Goal: Task Accomplishment & Management: Complete application form

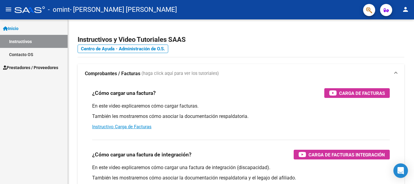
click at [37, 66] on span "Prestadores / Proveedores" at bounding box center [30, 67] width 55 height 7
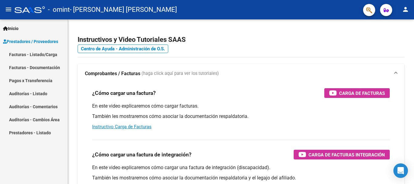
click at [40, 54] on link "Facturas - Listado/Carga" at bounding box center [34, 54] width 68 height 13
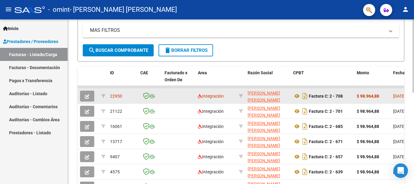
scroll to position [152, 0]
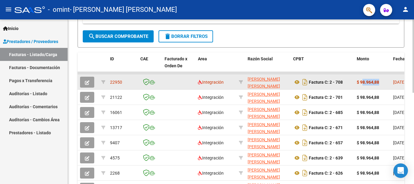
drag, startPoint x: 394, startPoint y: 80, endPoint x: 357, endPoint y: 81, distance: 37.0
click at [86, 83] on icon "button" at bounding box center [87, 82] width 5 height 5
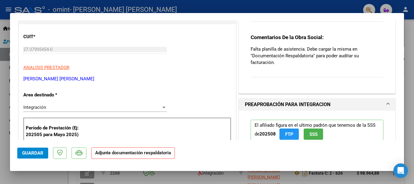
scroll to position [61, 0]
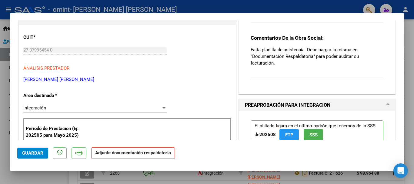
click at [122, 154] on strong "Adjunte documentación respaldatoria" at bounding box center [133, 152] width 76 height 5
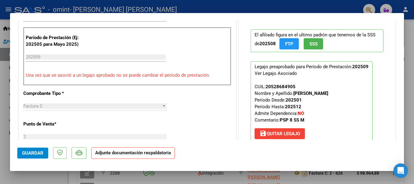
scroll to position [273, 0]
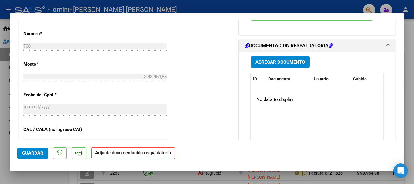
click at [264, 60] on span "Agregar Documento" at bounding box center [280, 61] width 49 height 5
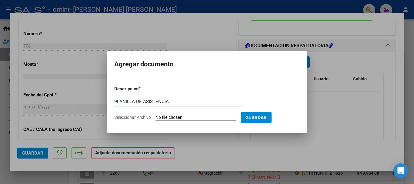
type input "PLANILLA DE ASISTENCIA"
click at [267, 120] on span "Guardar" at bounding box center [256, 117] width 21 height 5
click at [216, 118] on input "Seleccionar Archivo" at bounding box center [196, 118] width 80 height 6
type input "C:\fakepath\asistencia [PERSON_NAME] [DATE].pdf"
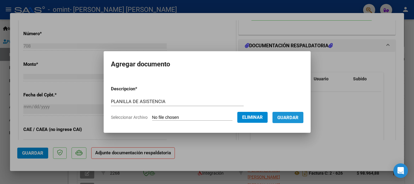
click at [293, 113] on button "Guardar" at bounding box center [288, 117] width 31 height 11
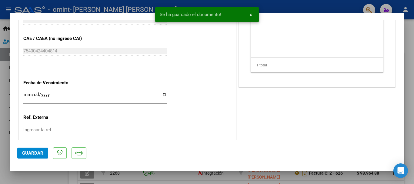
scroll to position [394, 0]
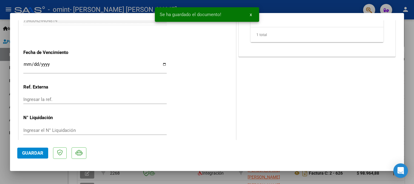
click at [26, 151] on span "Guardar" at bounding box center [32, 152] width 21 height 5
click at [412, 50] on div at bounding box center [207, 92] width 414 height 184
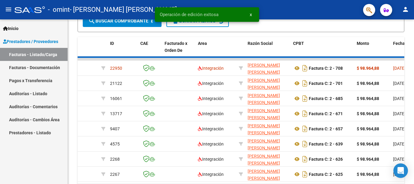
scroll to position [152, 0]
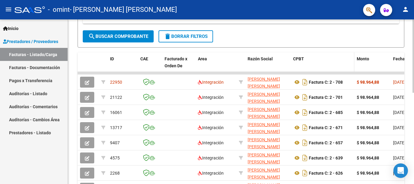
drag, startPoint x: 190, startPoint y: 73, endPoint x: 301, endPoint y: 63, distance: 111.5
click at [301, 63] on div "ID CAE Facturado x Orden De Area Razón Social CPBT Monto Fecha Cpbt Días desde …" at bounding box center [241, 132] width 327 height 161
drag, startPoint x: 303, startPoint y: 73, endPoint x: 350, endPoint y: 72, distance: 46.4
click at [350, 72] on div "ID CAE Facturado x Orden De Area Razón Social CPBT Monto Fecha Cpbt Días desde …" at bounding box center [241, 132] width 327 height 161
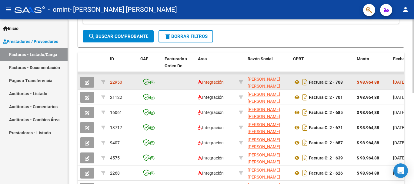
drag, startPoint x: 374, startPoint y: 71, endPoint x: 263, endPoint y: 82, distance: 112.2
click at [305, 80] on div "ID CAE Facturado x Orden De Area Razón Social CPBT Monto Fecha Cpbt Días desde …" at bounding box center [241, 132] width 327 height 161
click at [170, 85] on datatable-body-cell at bounding box center [178, 82] width 33 height 15
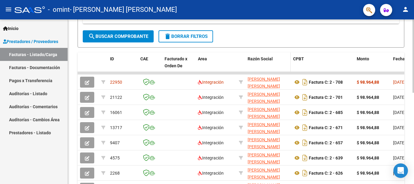
drag, startPoint x: 177, startPoint y: 74, endPoint x: 279, endPoint y: 70, distance: 102.0
click at [276, 72] on div "ID CAE Facturado x Orden De Area Razón Social CPBT Monto Fecha Cpbt Días desde …" at bounding box center [241, 132] width 327 height 161
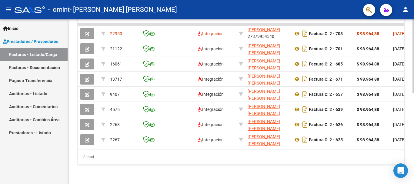
scroll to position [175, 0]
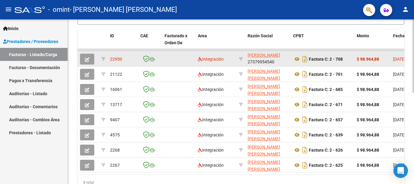
click at [164, 56] on datatable-body-cell at bounding box center [178, 59] width 33 height 15
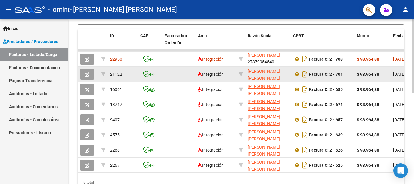
click at [177, 73] on datatable-body-cell at bounding box center [178, 74] width 33 height 15
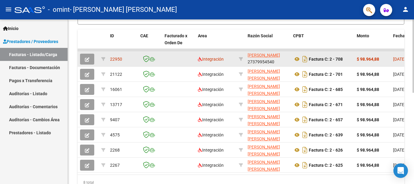
drag, startPoint x: 177, startPoint y: 57, endPoint x: 167, endPoint y: 99, distance: 42.3
click at [177, 58] on datatable-body-cell at bounding box center [178, 59] width 33 height 15
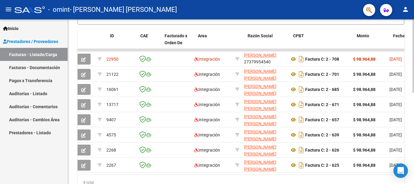
scroll to position [0, 0]
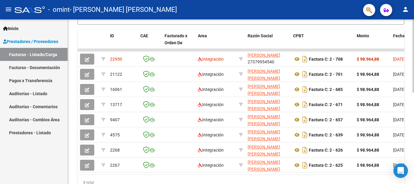
click at [69, 177] on div "Video tutorial PRESTADORES -> Listado de CPBTs Emitidos por Prestadores / Prove…" at bounding box center [241, 27] width 347 height 365
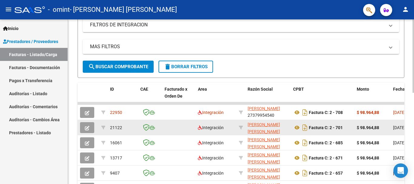
scroll to position [152, 0]
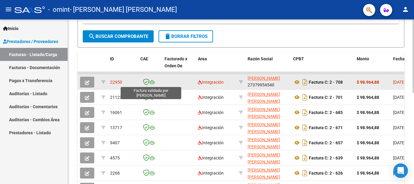
click at [146, 83] on icon at bounding box center [146, 82] width 6 height 7
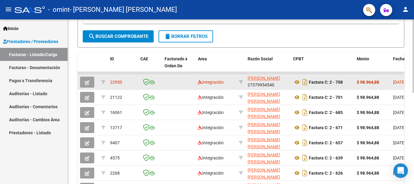
click at [145, 83] on icon at bounding box center [146, 82] width 6 height 7
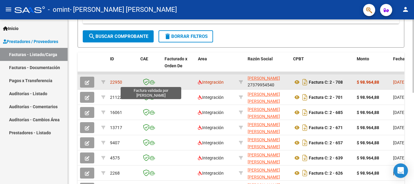
scroll to position [182, 0]
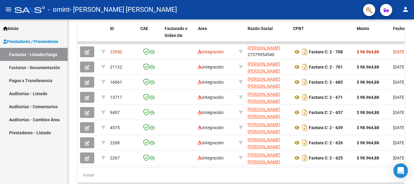
click at [60, 173] on div "Inicio Instructivos Contacto OS Prestadores / Proveedores Facturas - Listado/Ca…" at bounding box center [34, 101] width 68 height 165
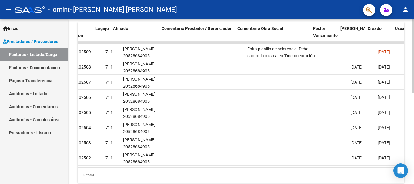
scroll to position [0, 806]
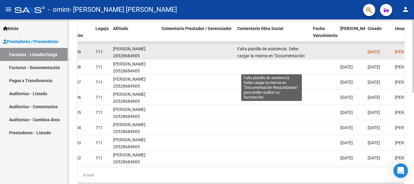
click at [286, 53] on span "Falta planilla de asistencia. Debe cargar la misma en "Documentación Respaldato…" at bounding box center [272, 58] width 69 height 25
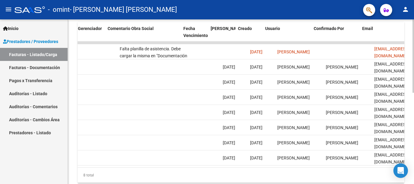
scroll to position [0, 952]
